Goal: Information Seeking & Learning: Learn about a topic

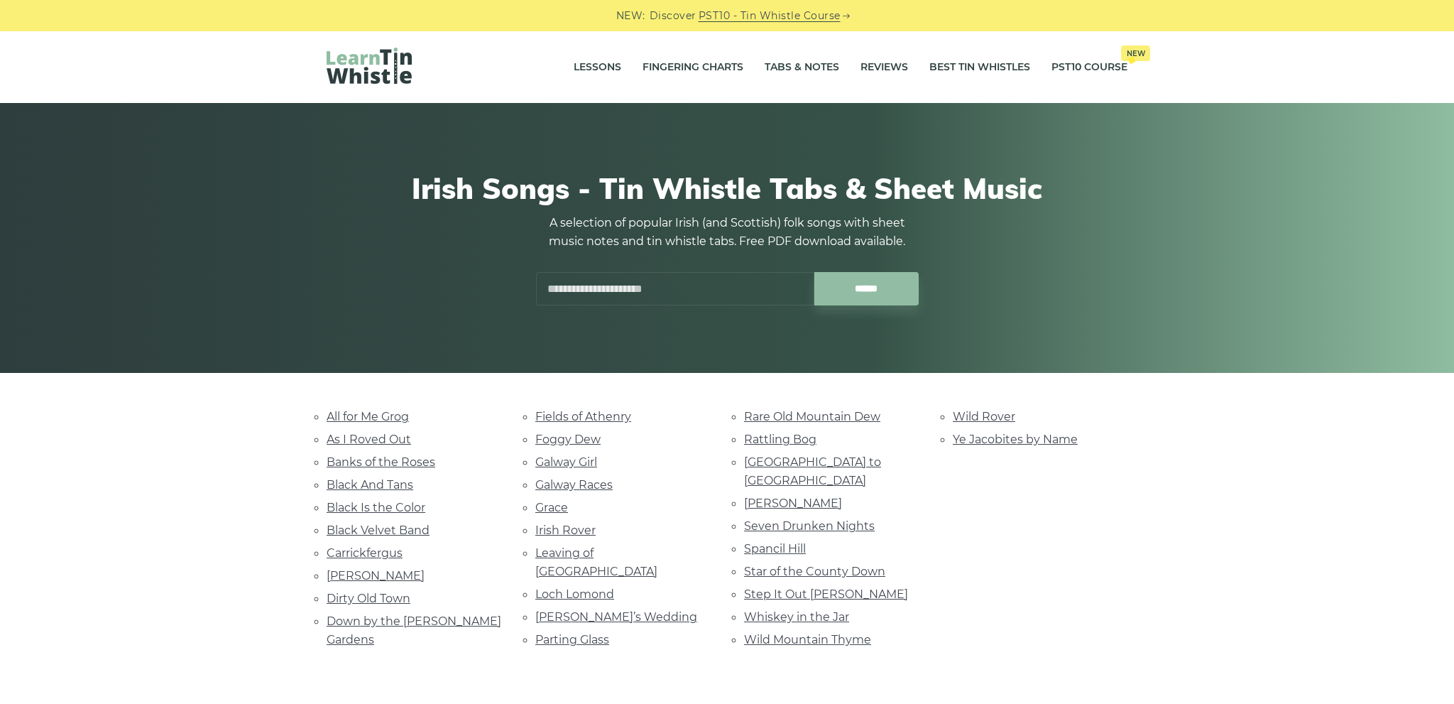
click at [652, 297] on input "text" at bounding box center [675, 288] width 278 height 33
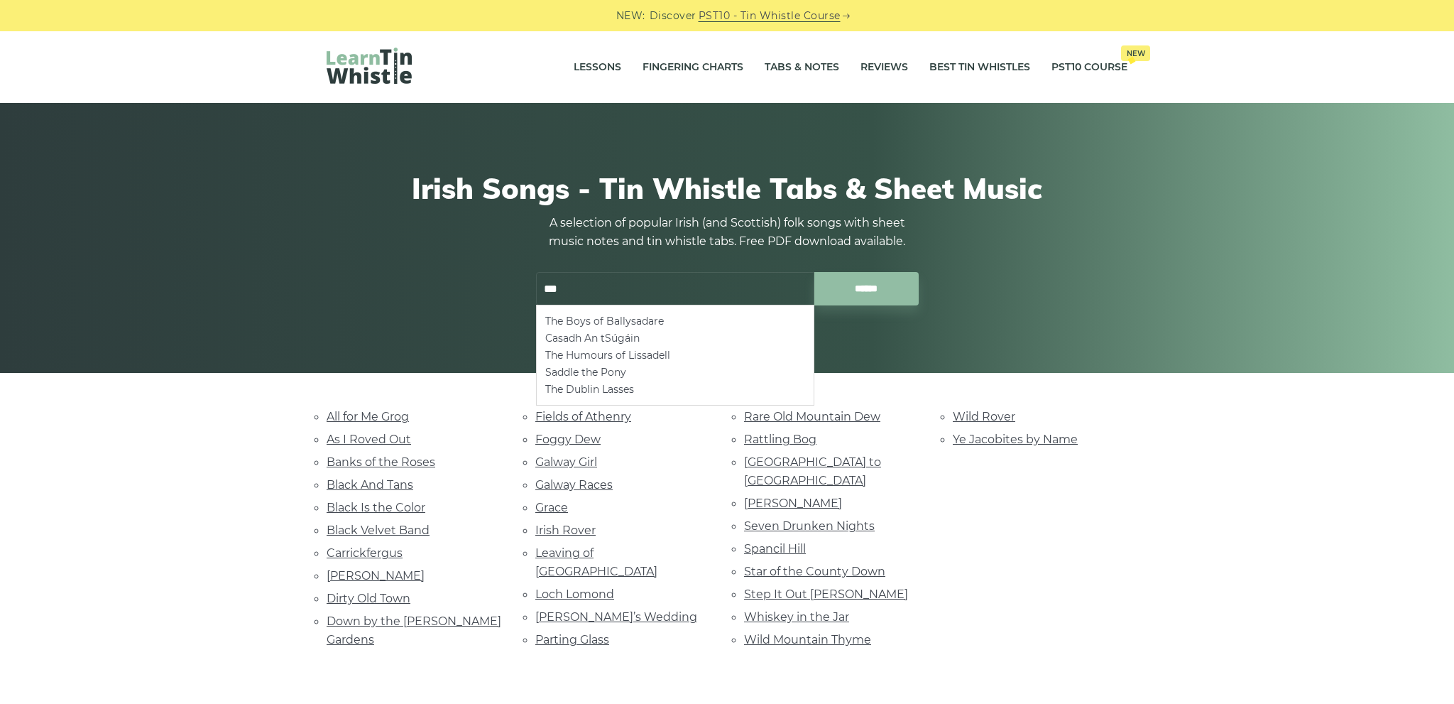
type input "***"
click at [447, 358] on div "Irish Songs - Tin Whistle Tabs & Sheet Music A selection of popular Irish (and …" at bounding box center [727, 238] width 1454 height 270
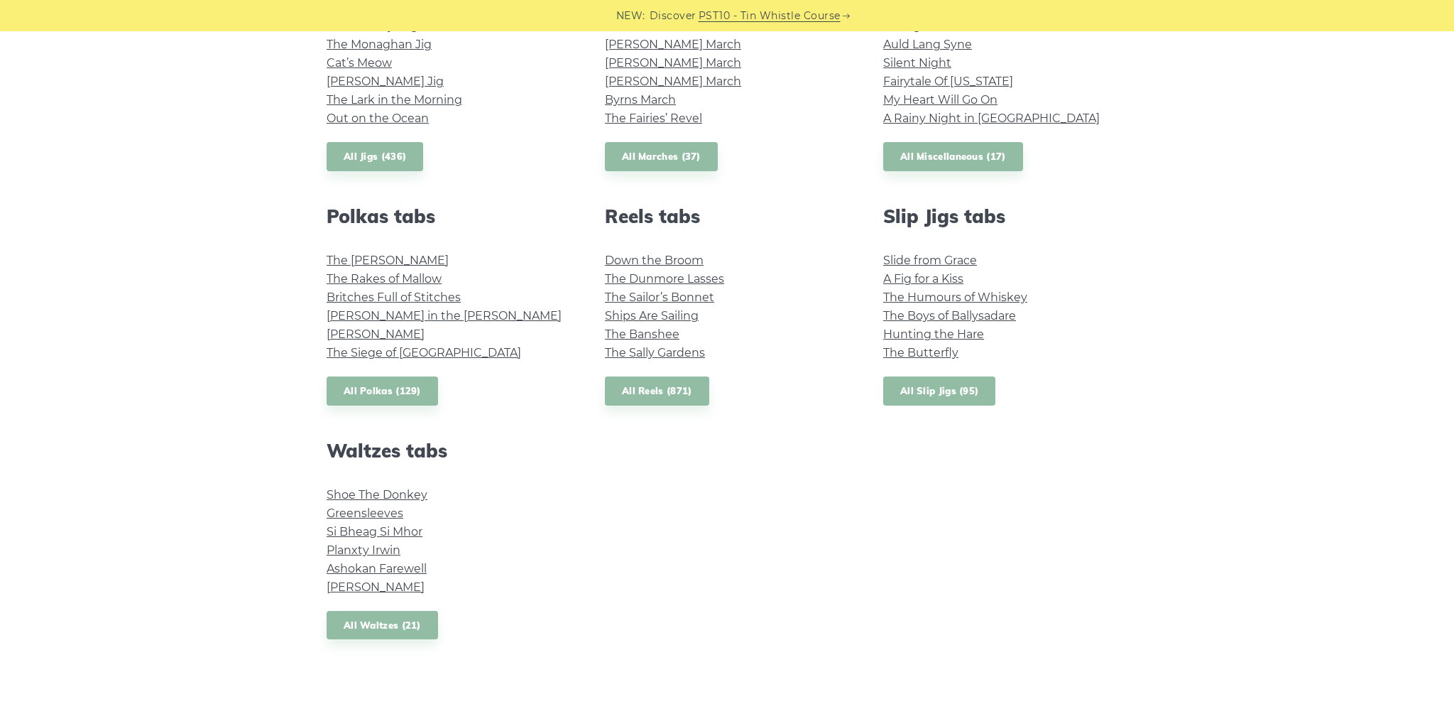
scroll to position [175, 0]
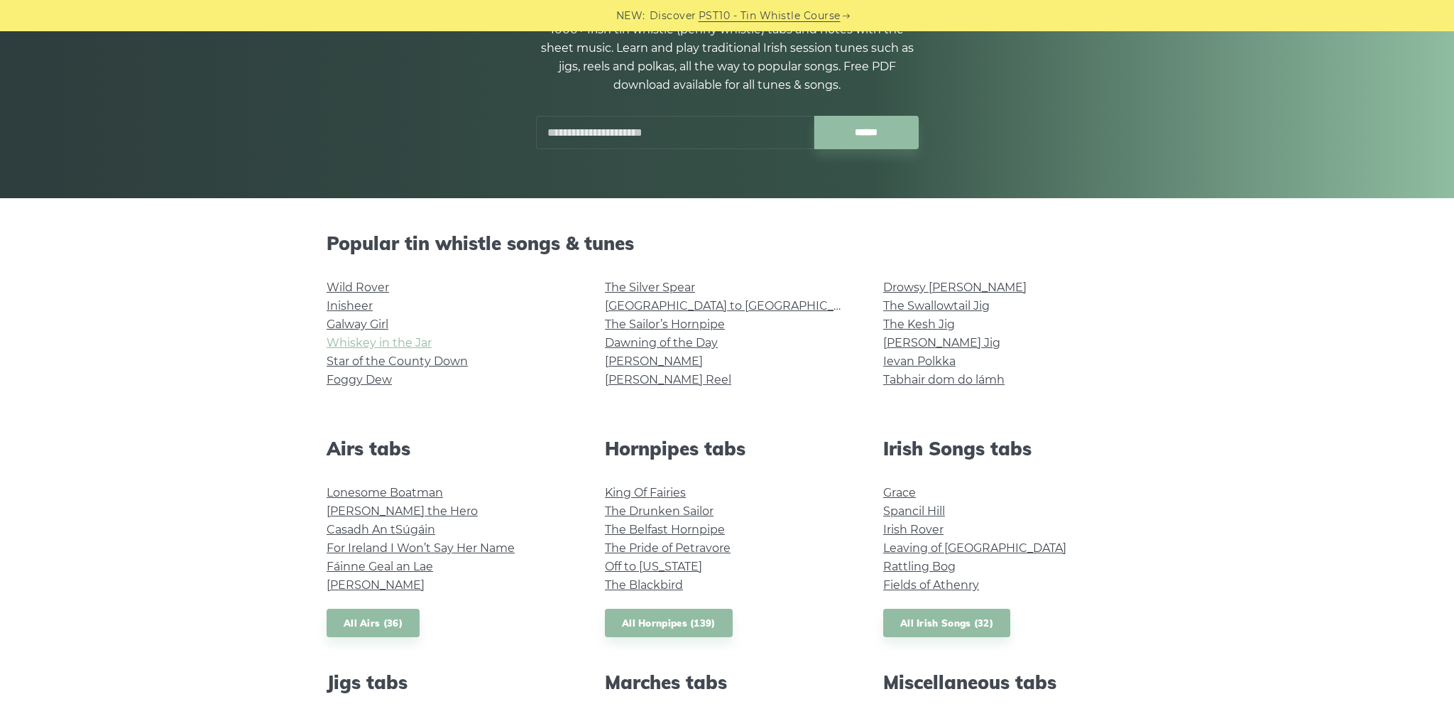
click at [348, 339] on link "Whiskey in the Jar" at bounding box center [379, 342] width 105 height 13
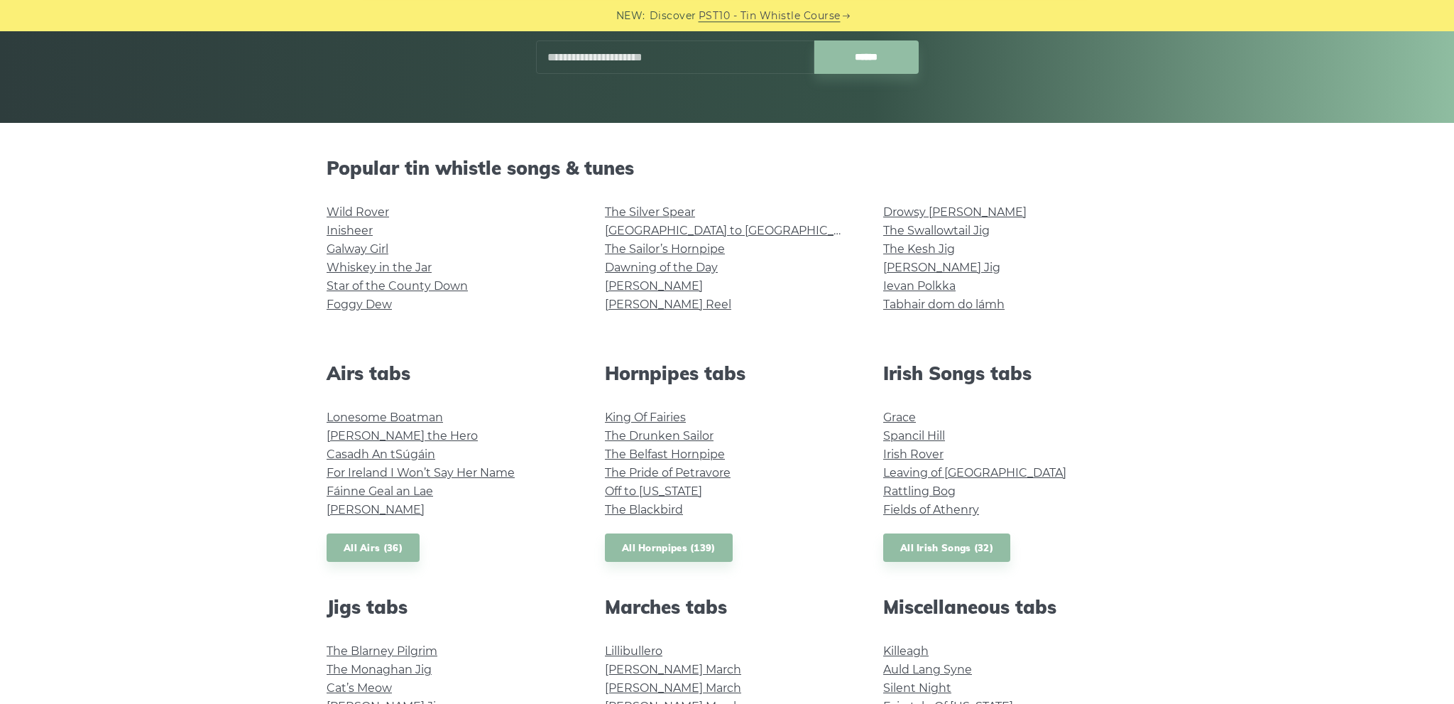
scroll to position [349, 0]
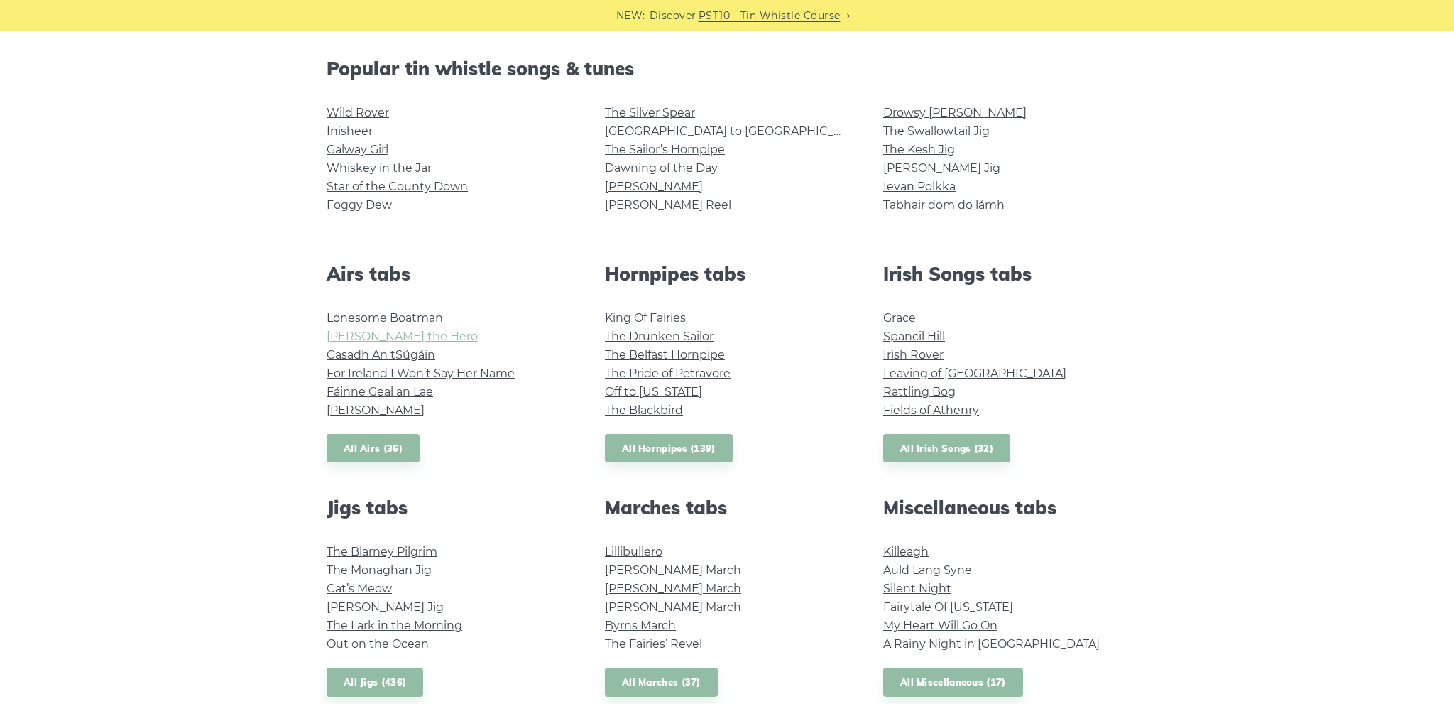
click at [395, 336] on link "[PERSON_NAME] the Hero" at bounding box center [402, 335] width 151 height 13
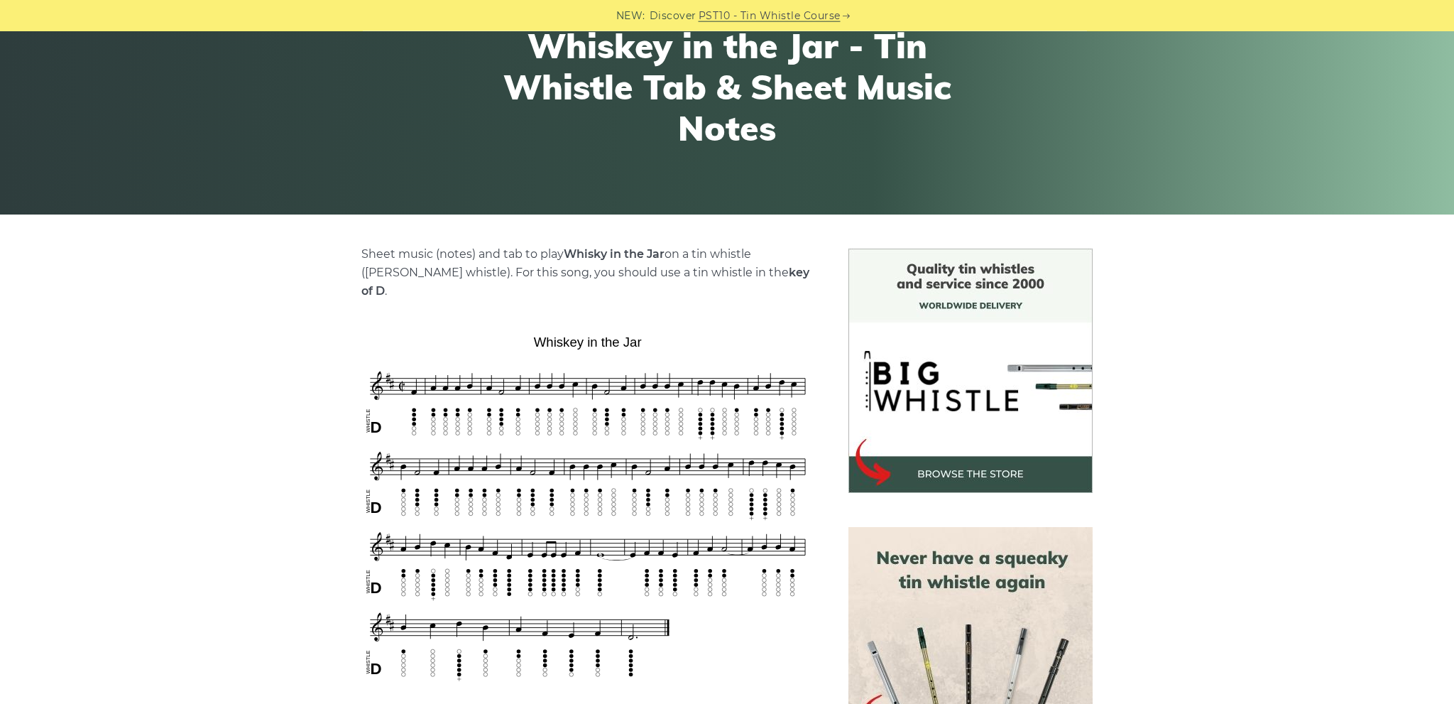
scroll to position [175, 0]
